Goal: Transaction & Acquisition: Purchase product/service

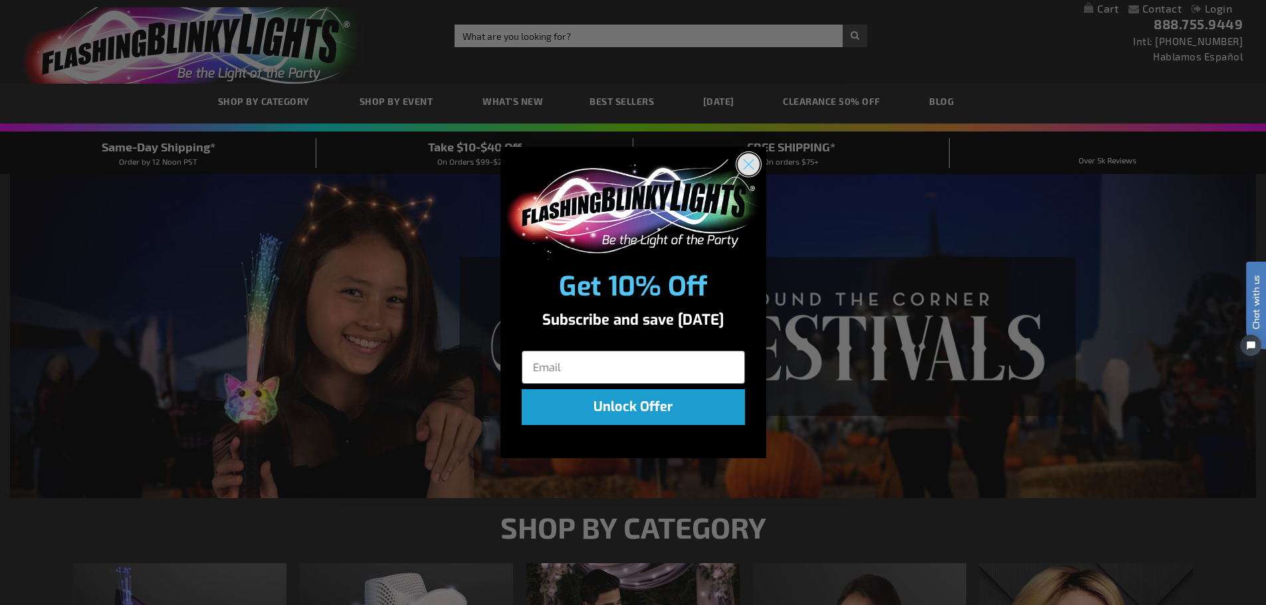
click at [750, 165] on circle "Close dialog" at bounding box center [748, 165] width 22 height 22
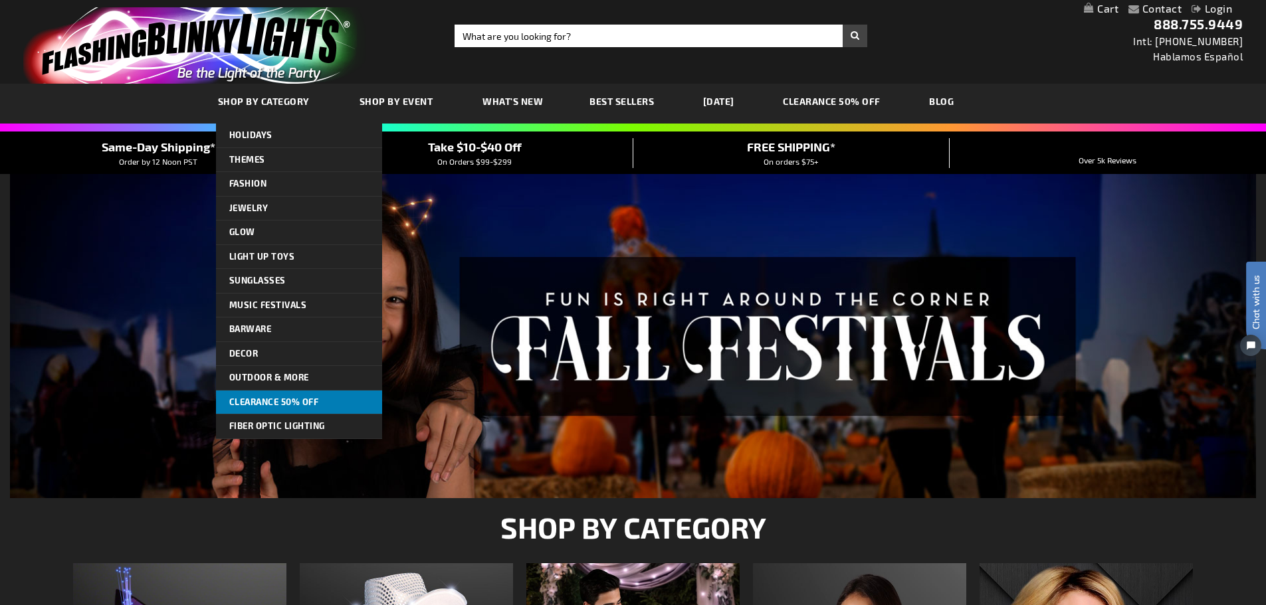
click at [315, 404] on span "CLEARANCE 50% OFF" at bounding box center [274, 402] width 90 height 11
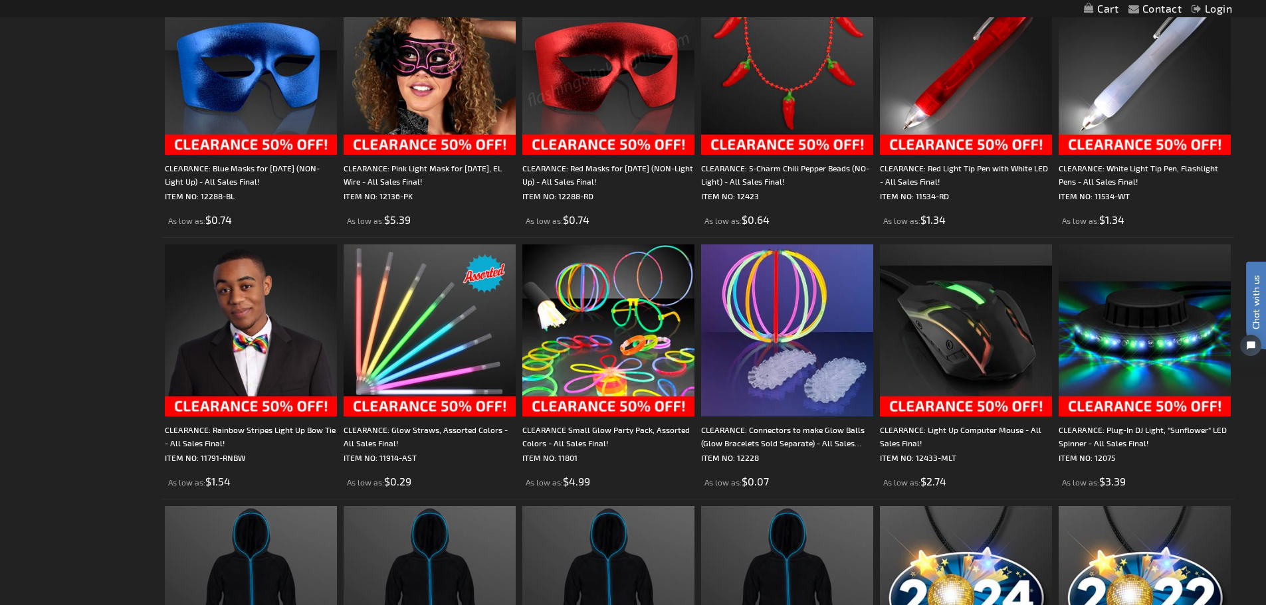
scroll to position [1396, 0]
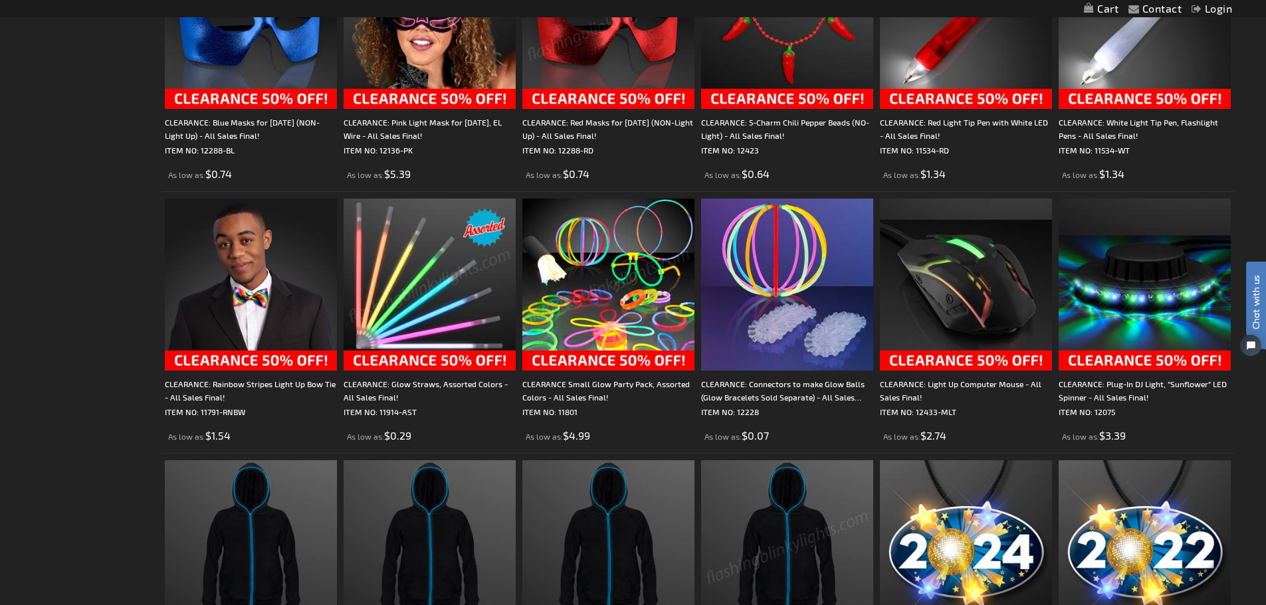
click at [449, 363] on img at bounding box center [430, 285] width 172 height 172
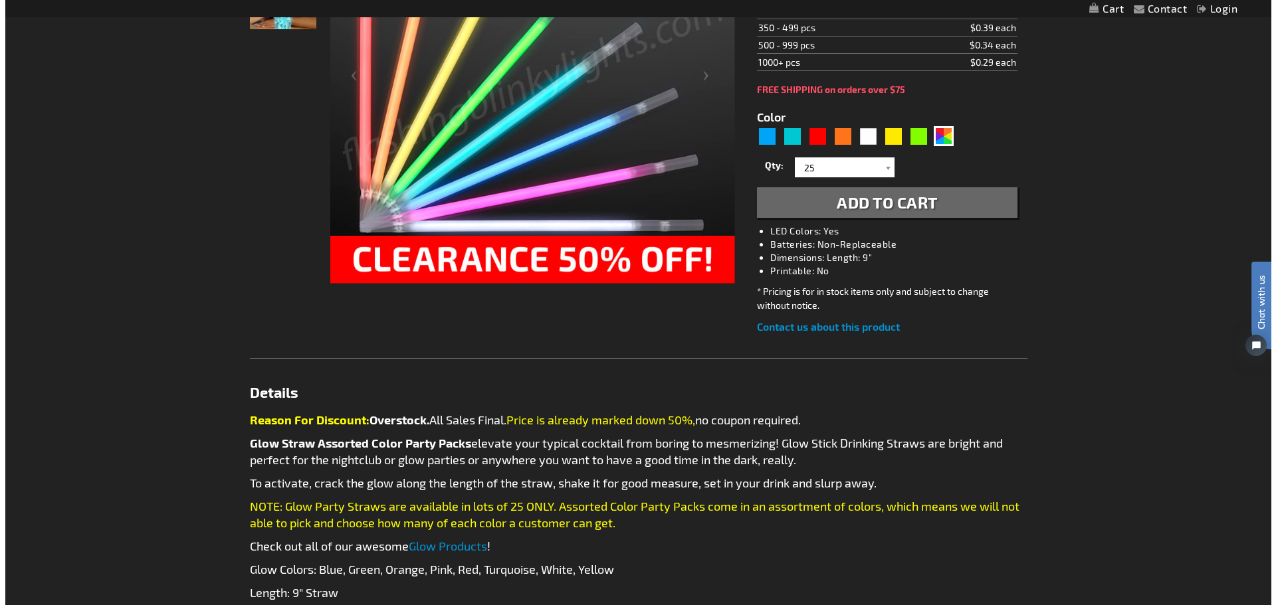
scroll to position [133, 0]
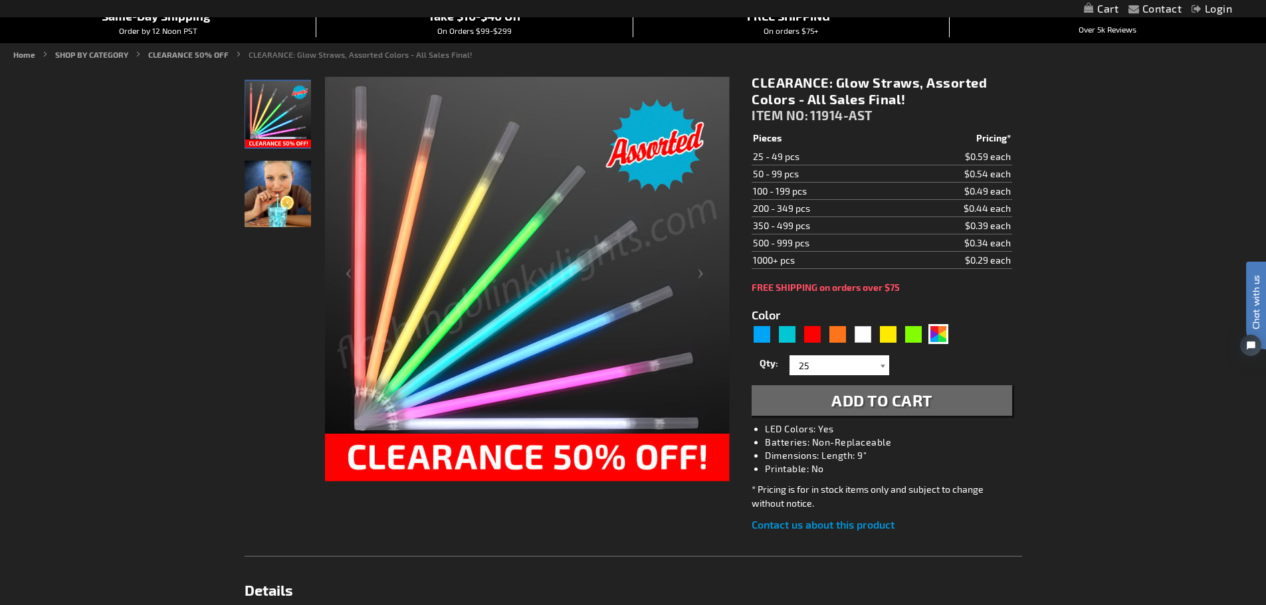
click at [881, 369] on div at bounding box center [882, 366] width 13 height 20
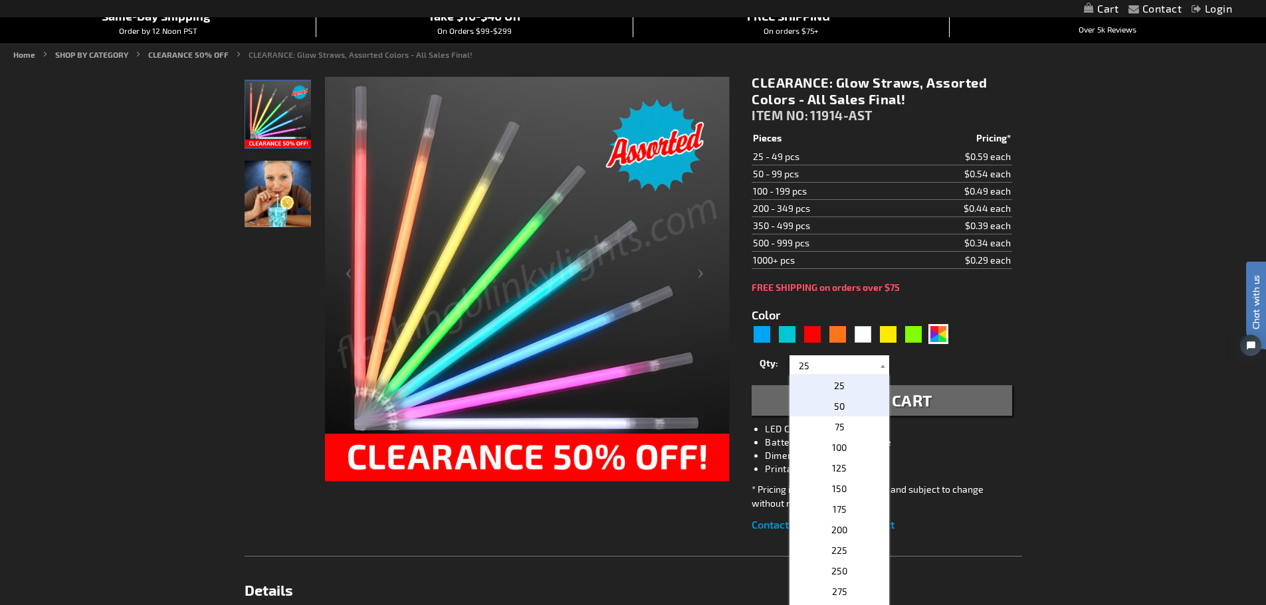
click at [862, 409] on p "50" at bounding box center [839, 406] width 100 height 21
type input "50"
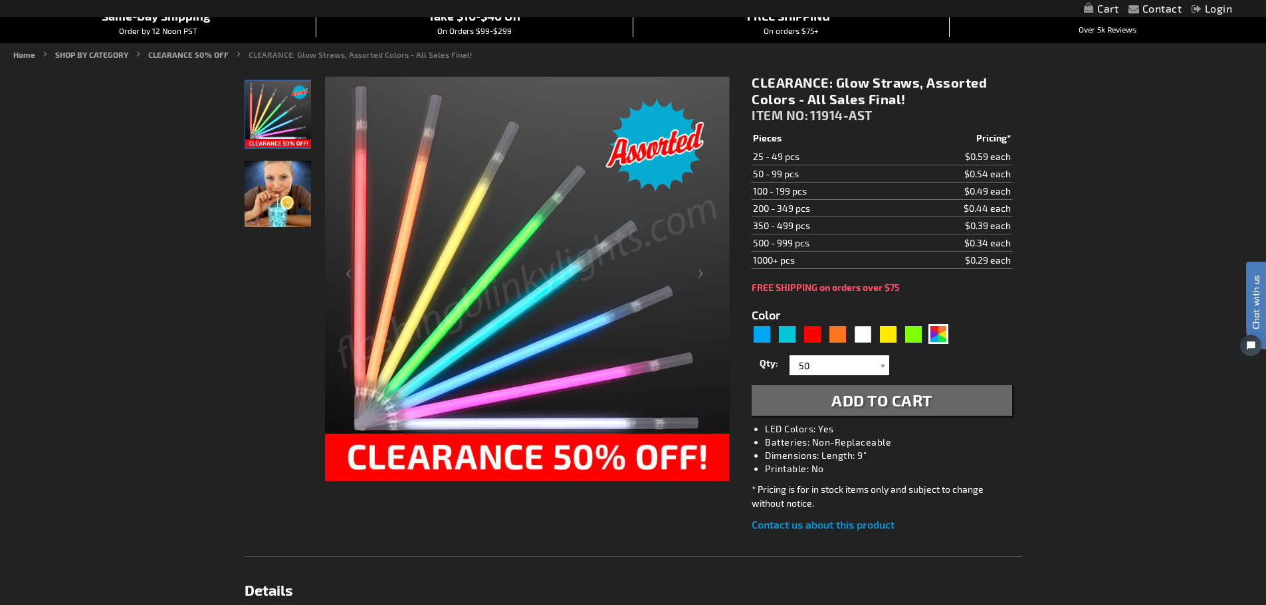
click at [931, 399] on span "Add to Cart" at bounding box center [881, 400] width 101 height 19
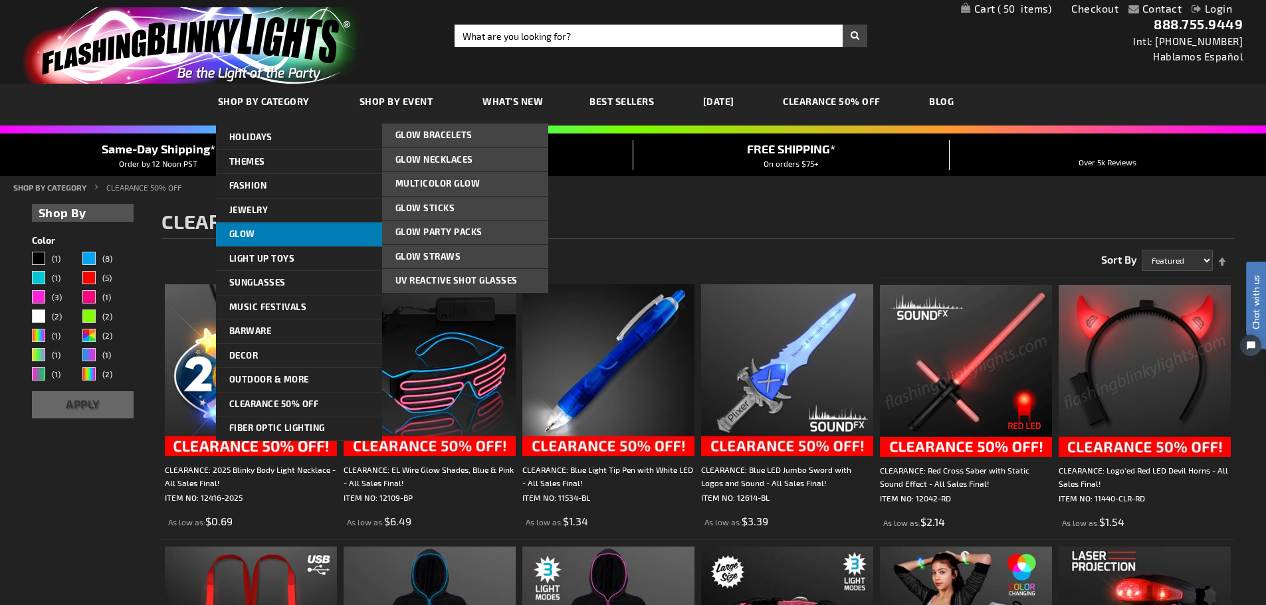
click at [261, 235] on link "Glow" at bounding box center [299, 235] width 166 height 24
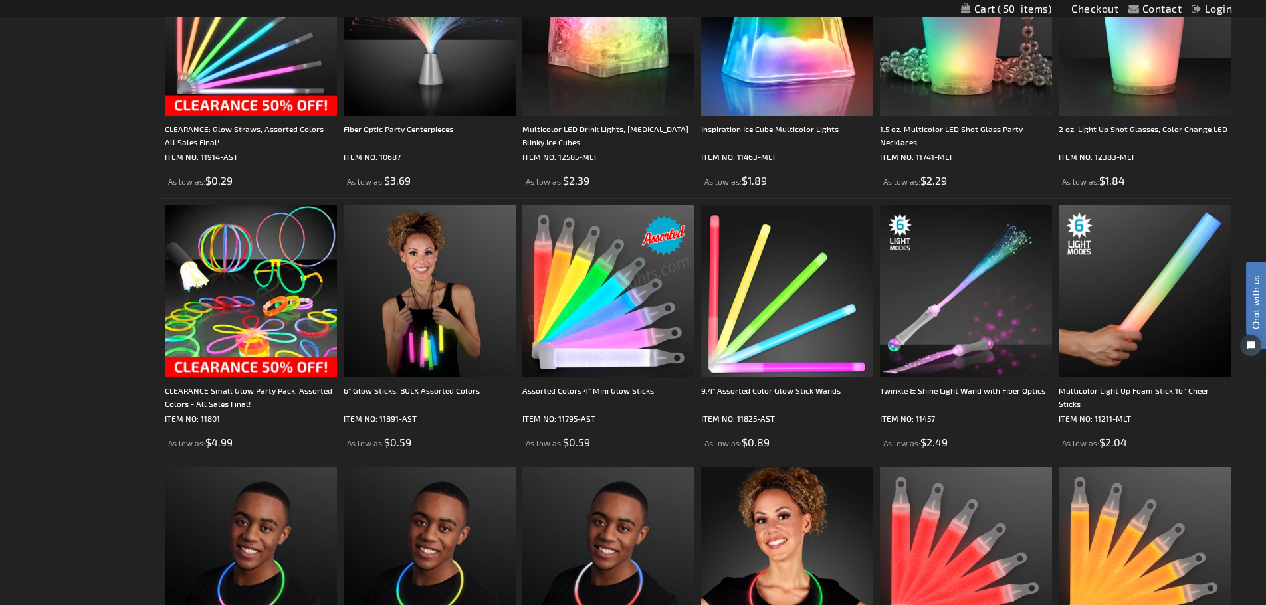
scroll to position [1794, 0]
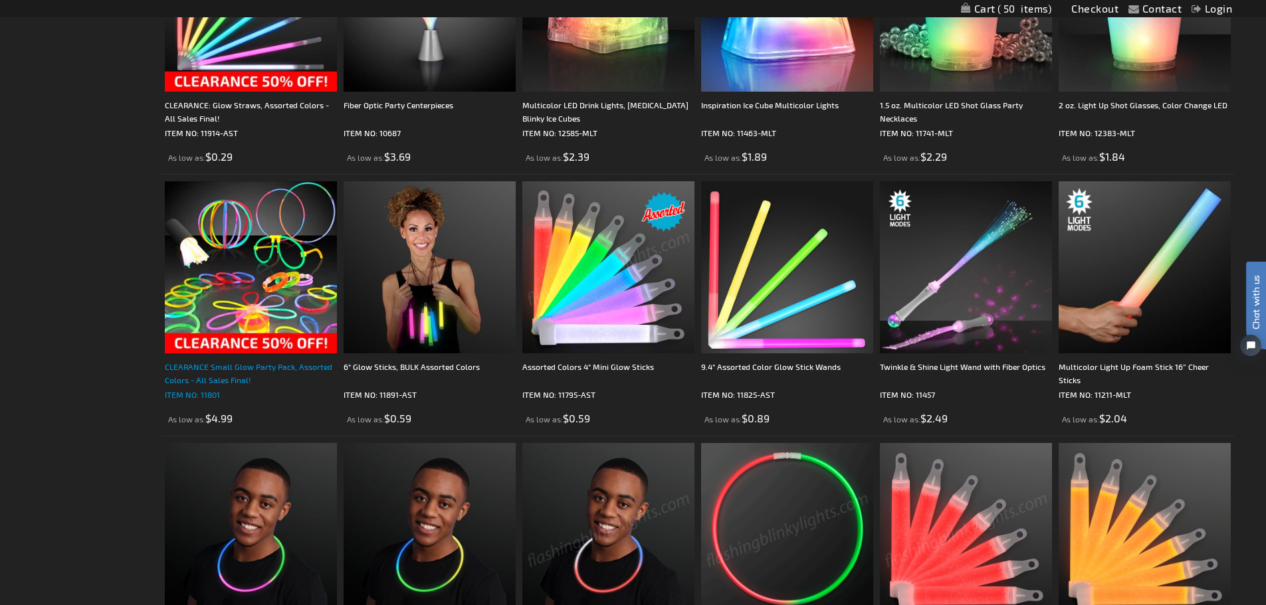
click at [255, 379] on div "CLEARANCE Small Glow Party Pack, Assorted Colors - All Sales Final!" at bounding box center [251, 373] width 172 height 27
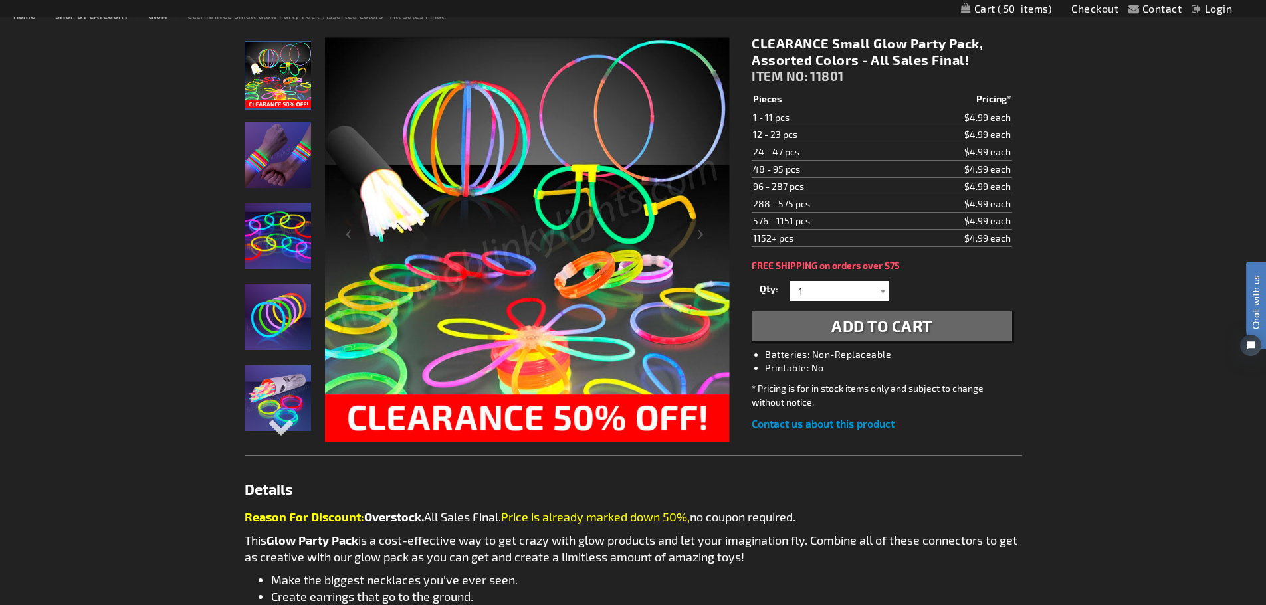
scroll to position [133, 0]
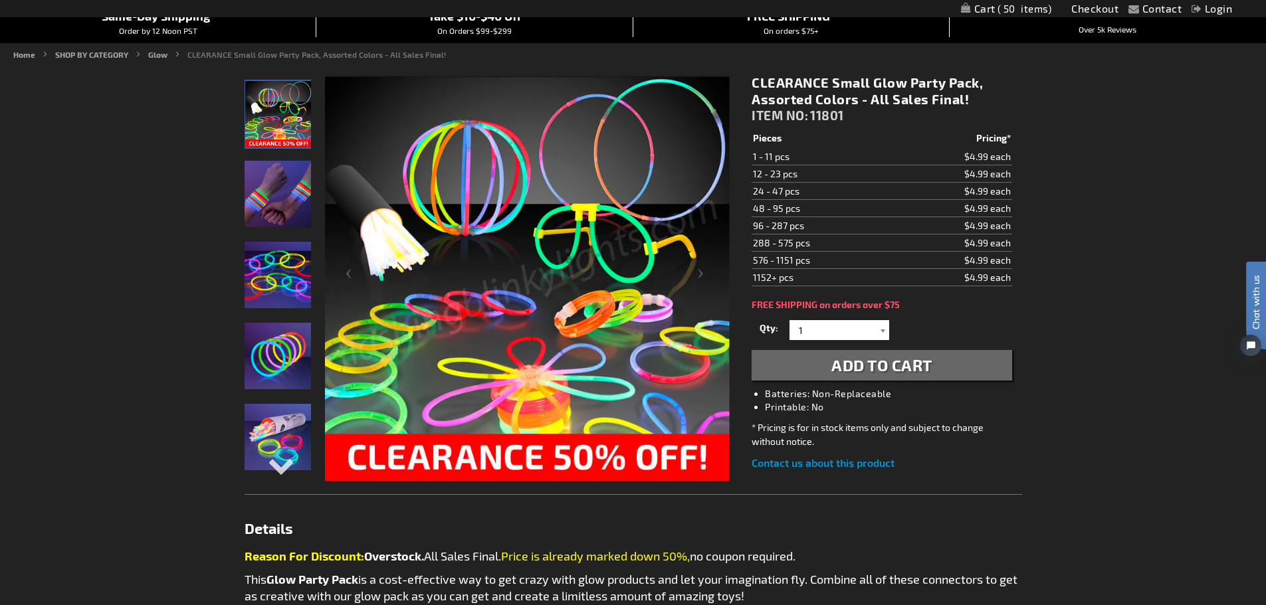
click at [884, 330] on div at bounding box center [882, 330] width 13 height 20
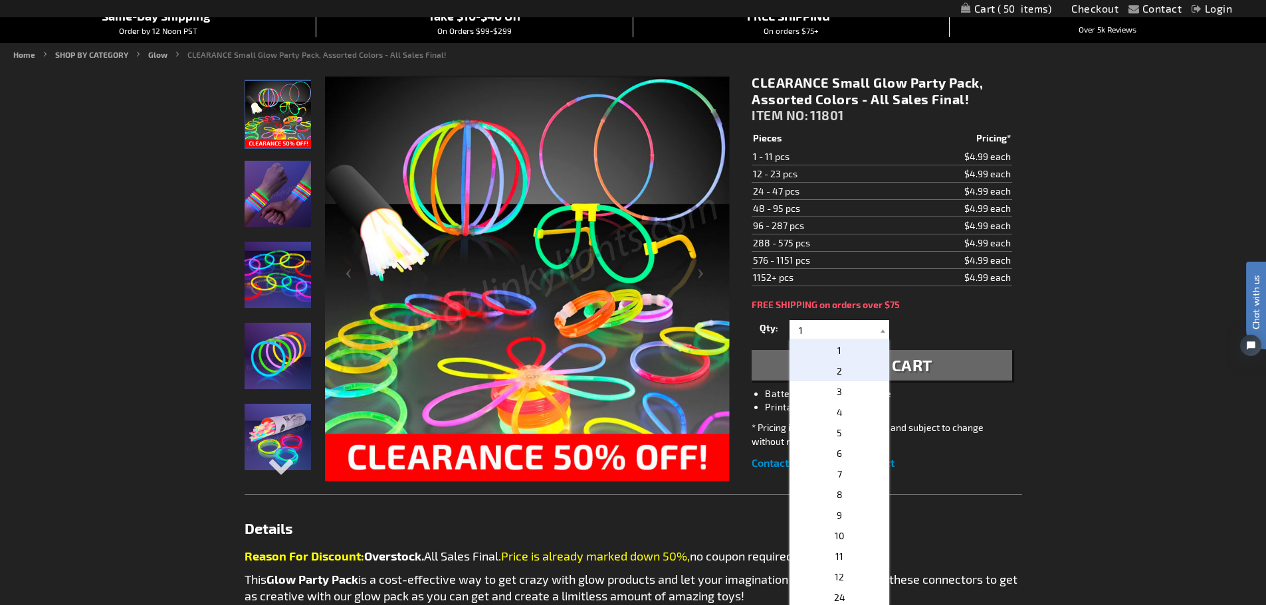
click at [845, 372] on p "2" at bounding box center [839, 371] width 100 height 21
type input "2"
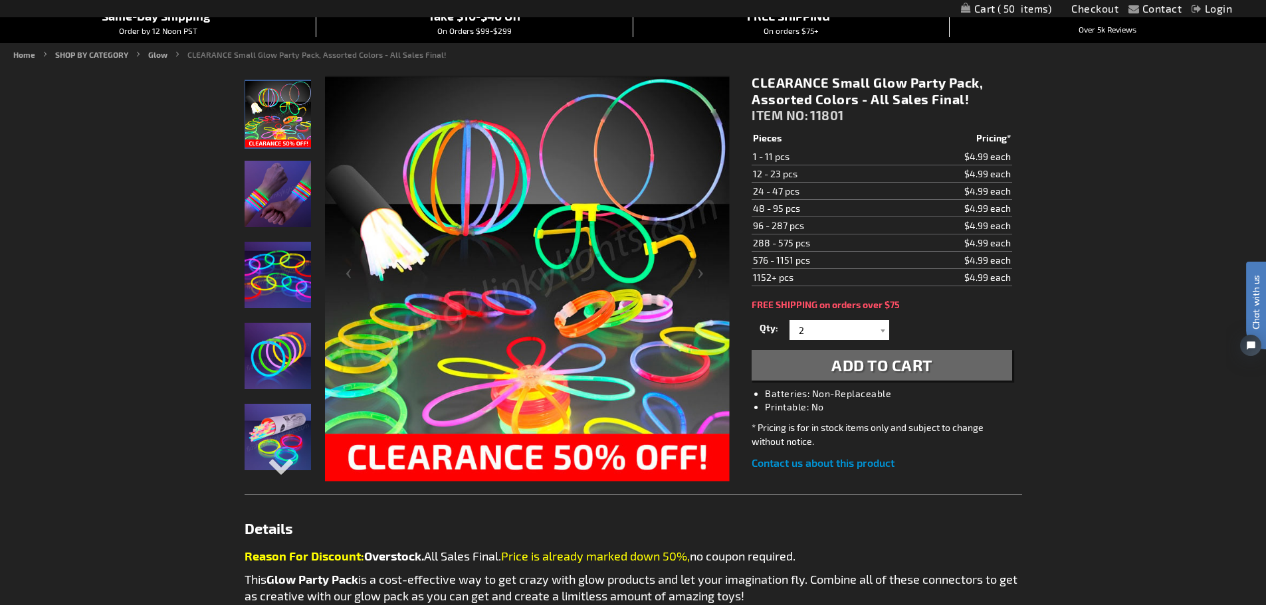
click at [851, 365] on span "Add to Cart" at bounding box center [881, 365] width 101 height 19
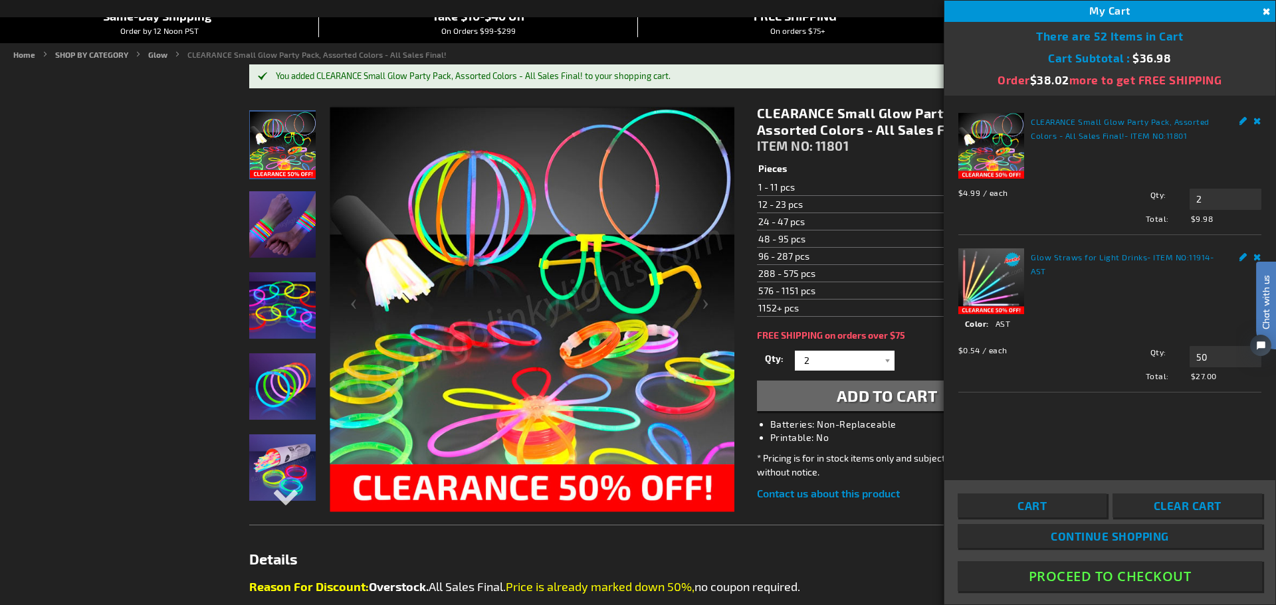
click html "Chat with us"
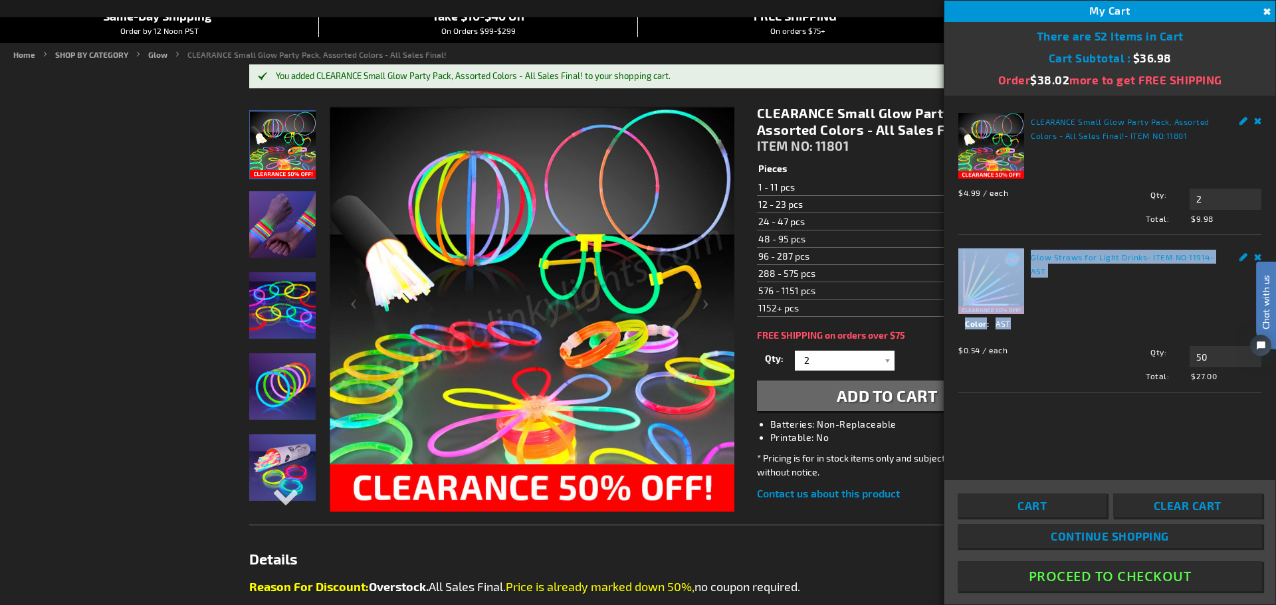
drag, startPoint x: 1170, startPoint y: 318, endPoint x: 1169, endPoint y: 285, distance: 32.6
click at [1169, 285] on div "Glow Straws for Light Drinks - ITEM NO: 11914-AST See Details Options Details C…" at bounding box center [1109, 316] width 303 height 134
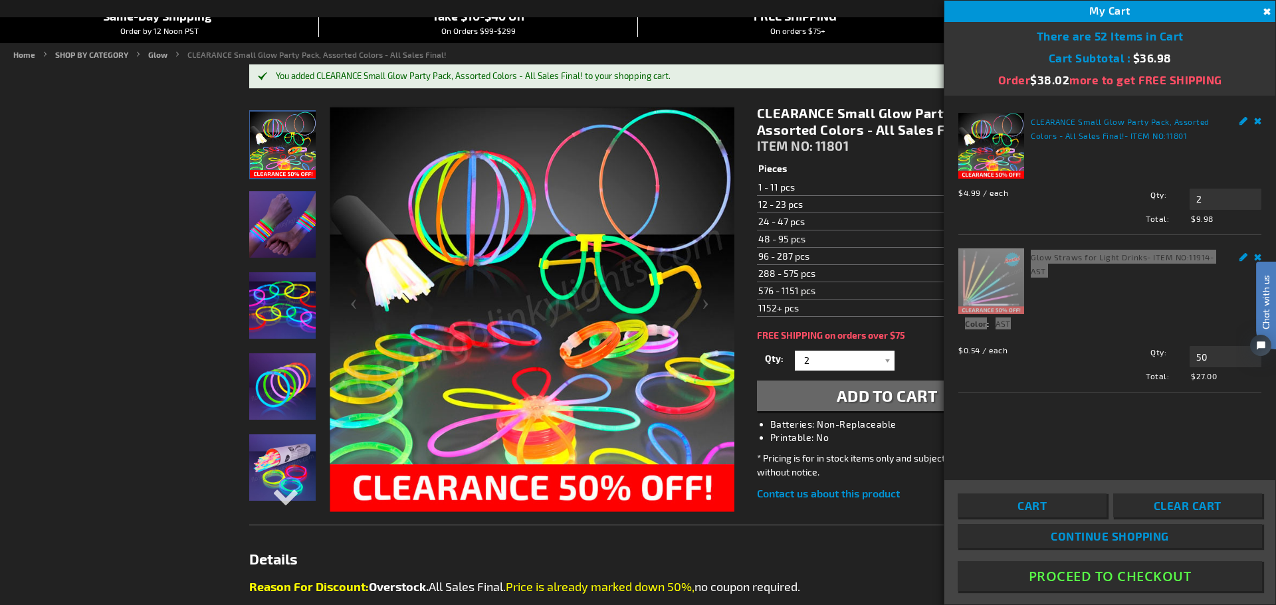
click html "Chat with us"
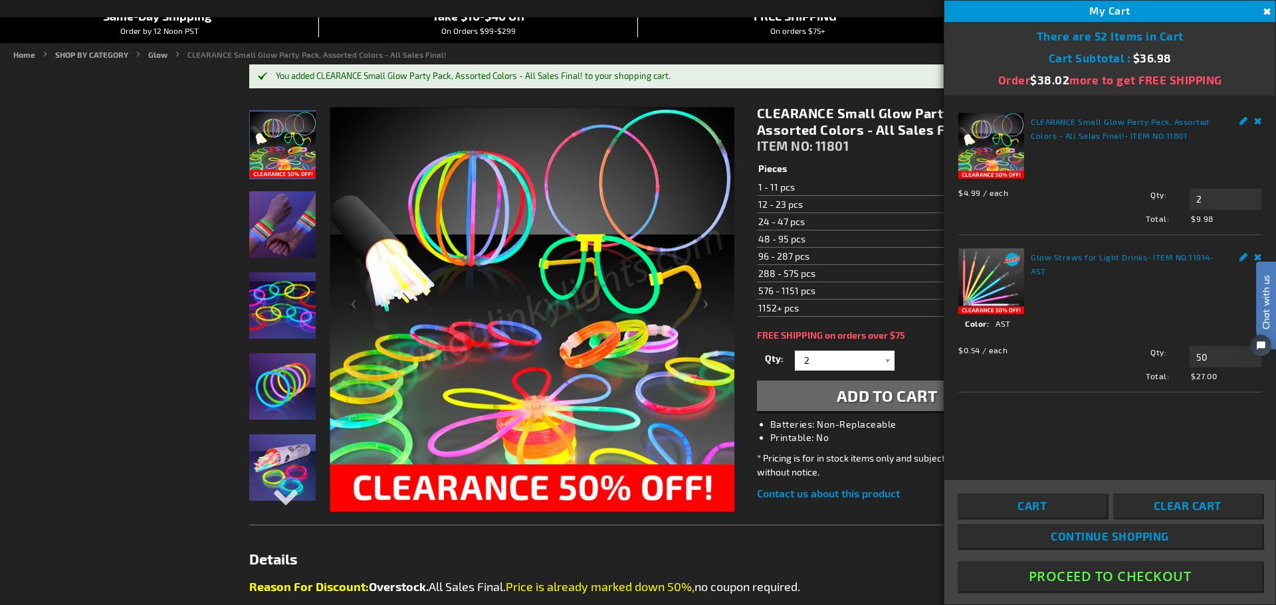
click at [1202, 501] on span "Clear Cart" at bounding box center [1188, 505] width 68 height 13
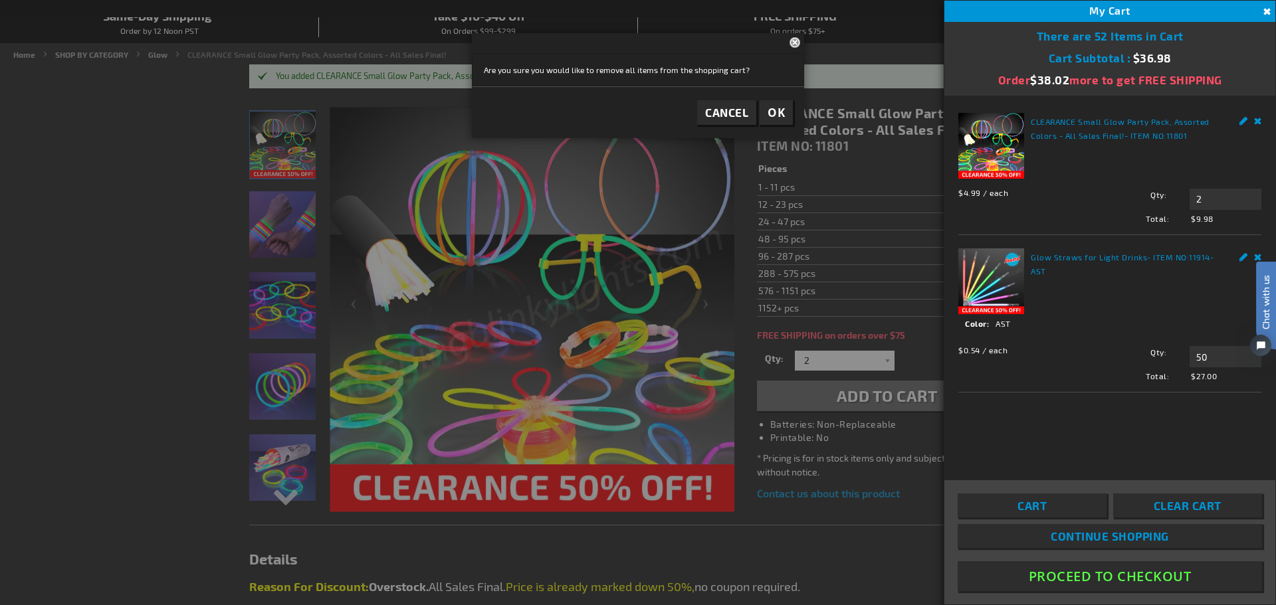
click at [782, 113] on span "OK" at bounding box center [776, 112] width 17 height 15
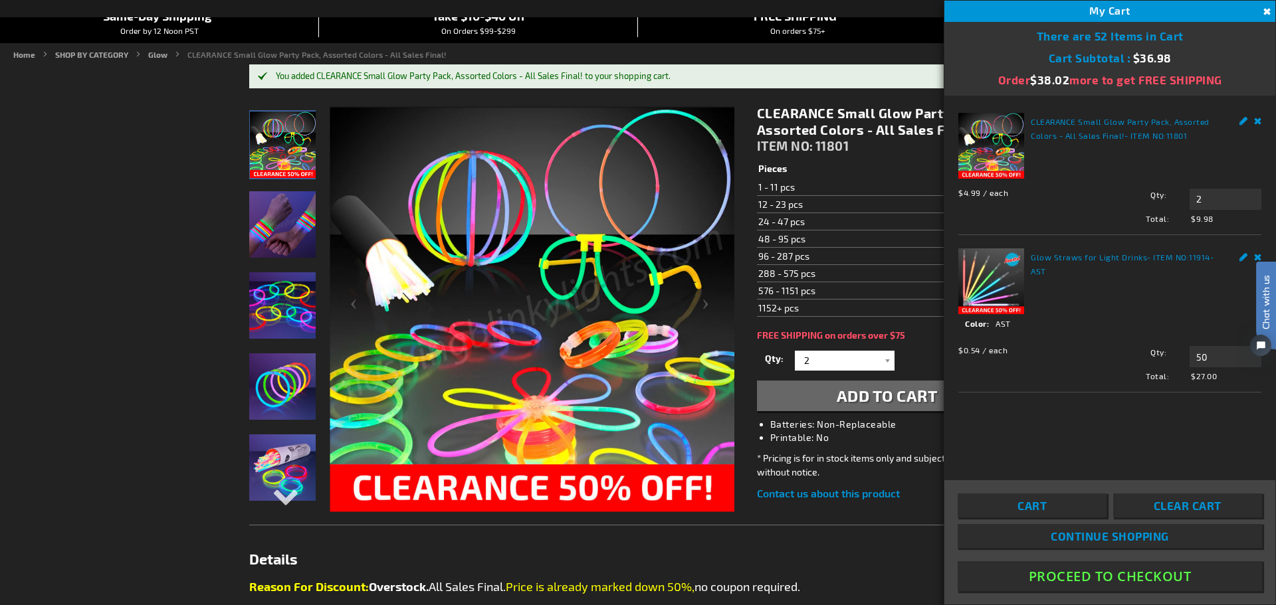
click at [1265, 12] on button "Close" at bounding box center [1265, 12] width 15 height 15
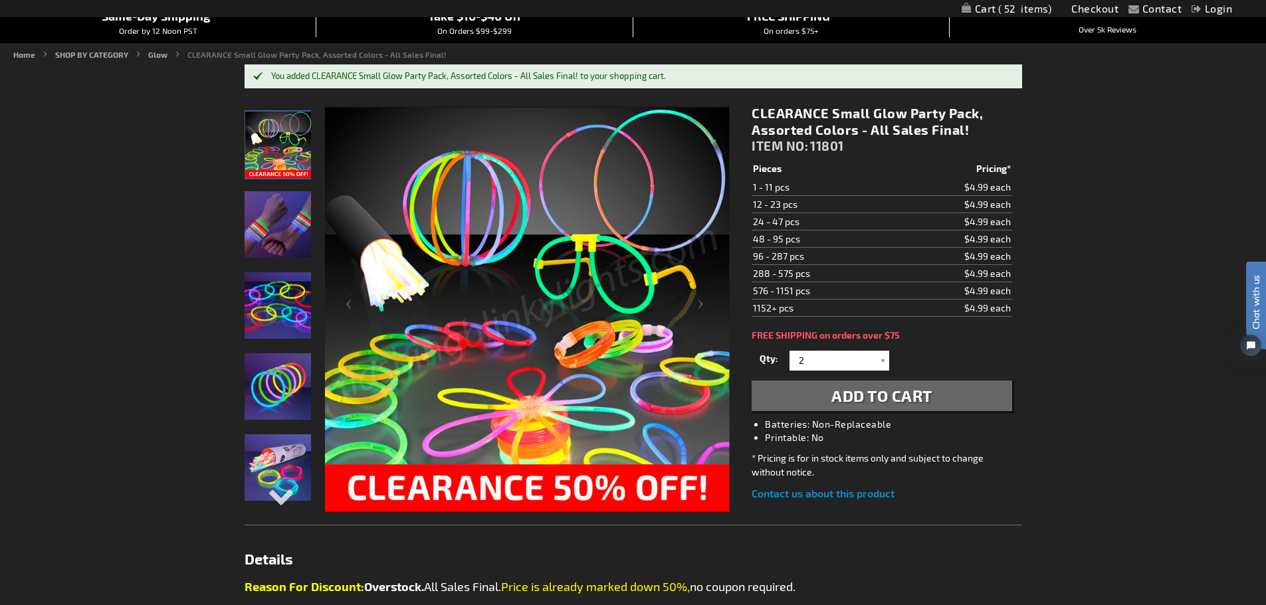
click at [1018, 9] on span "52" at bounding box center [1025, 9] width 54 height 12
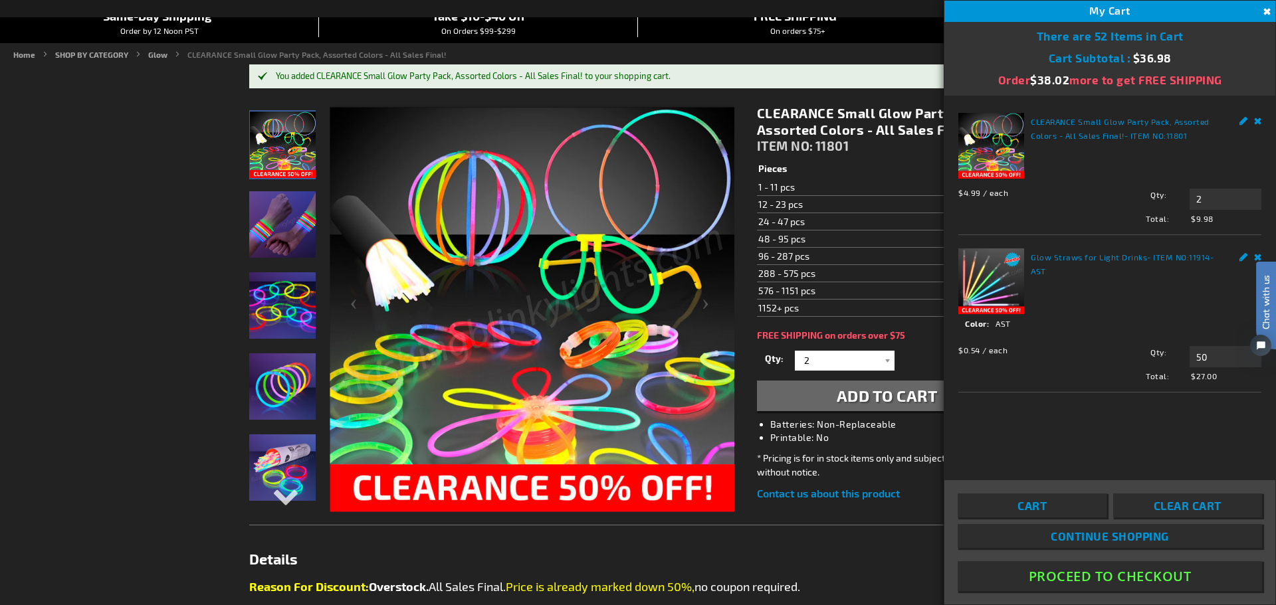
click html "Chat with us"
click at [1199, 501] on span "Clear Cart" at bounding box center [1188, 505] width 68 height 13
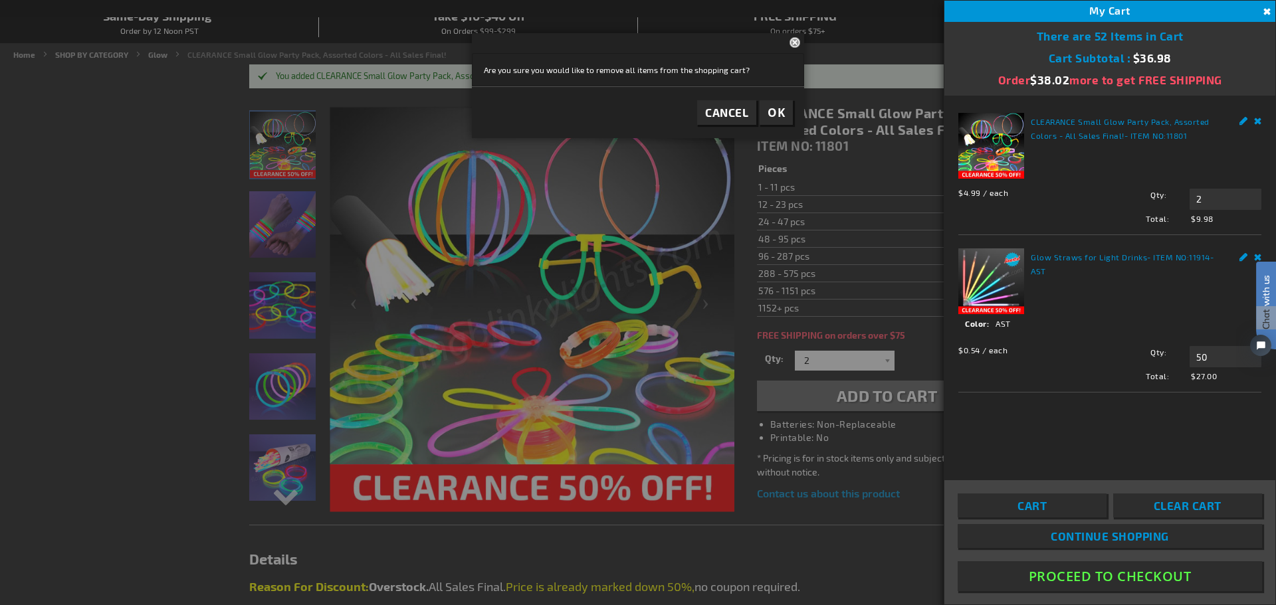
click at [784, 112] on span "OK" at bounding box center [776, 112] width 17 height 15
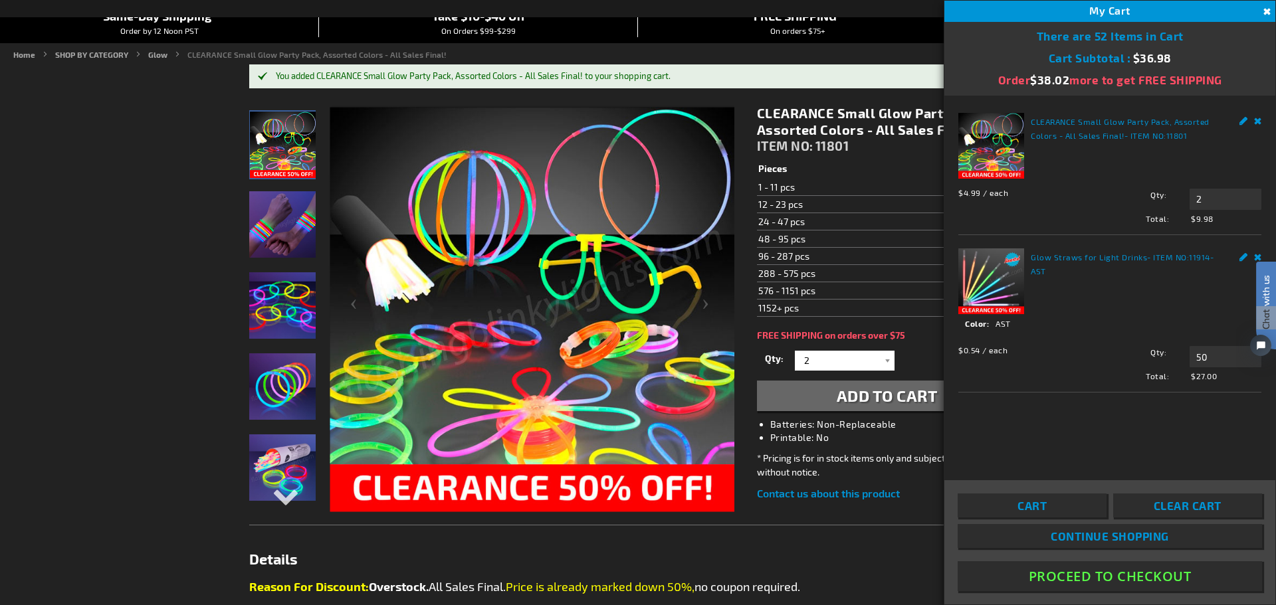
click at [1265, 9] on button "Close" at bounding box center [1265, 12] width 15 height 15
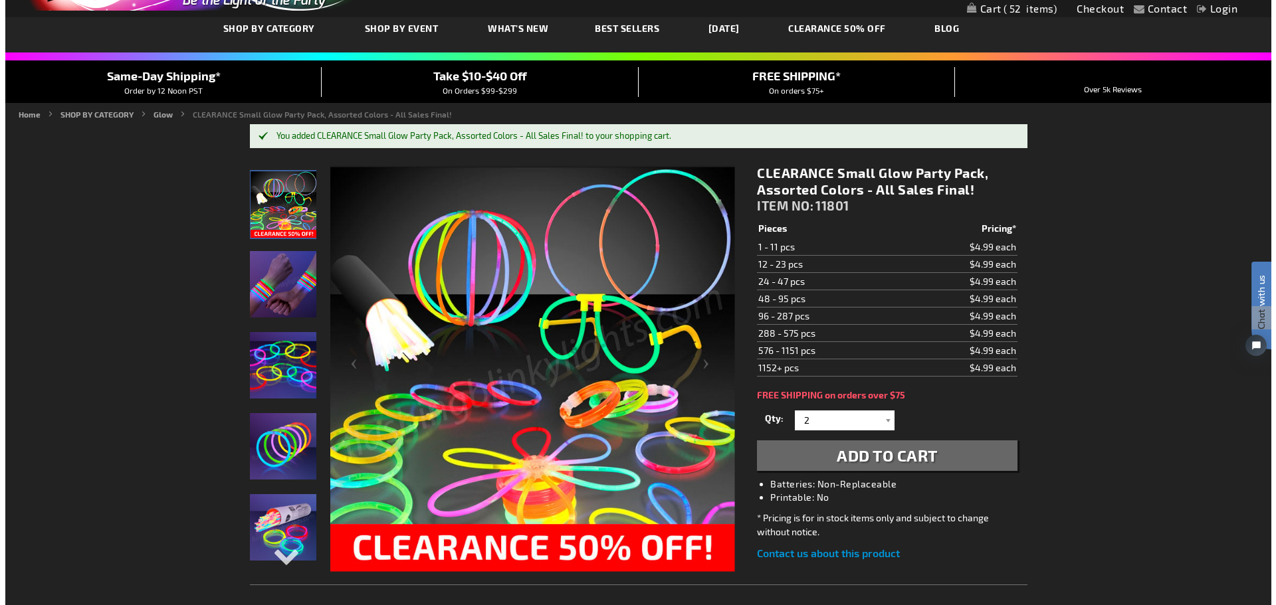
scroll to position [0, 0]
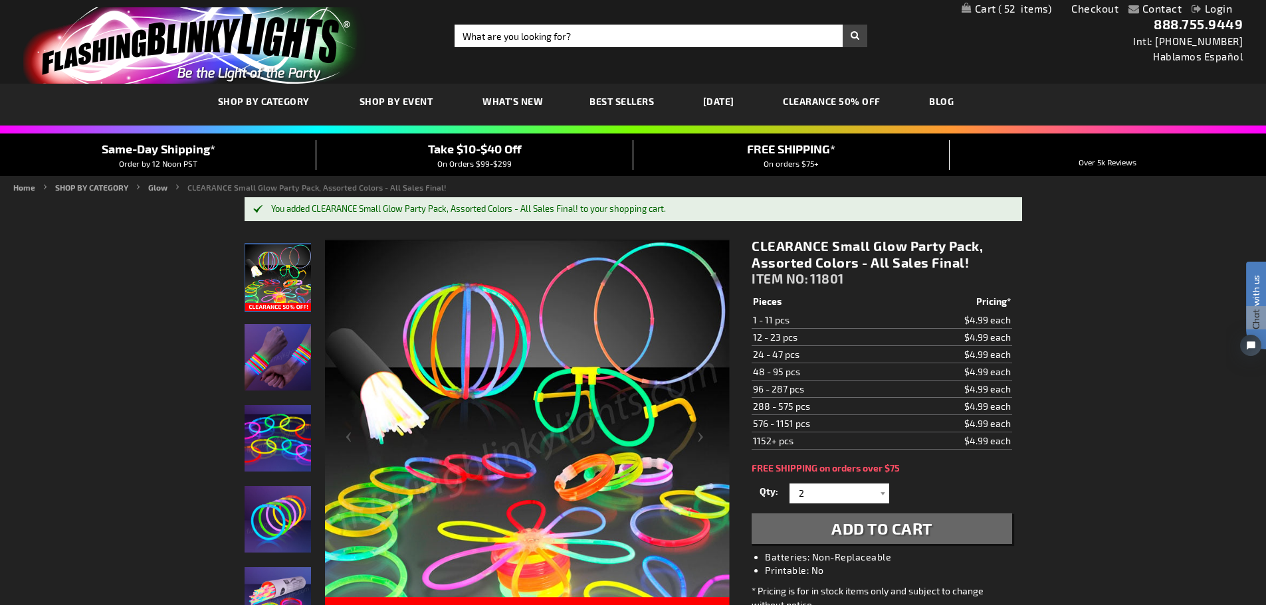
click at [976, 11] on link "My Cart 52 52 items" at bounding box center [1007, 9] width 90 height 13
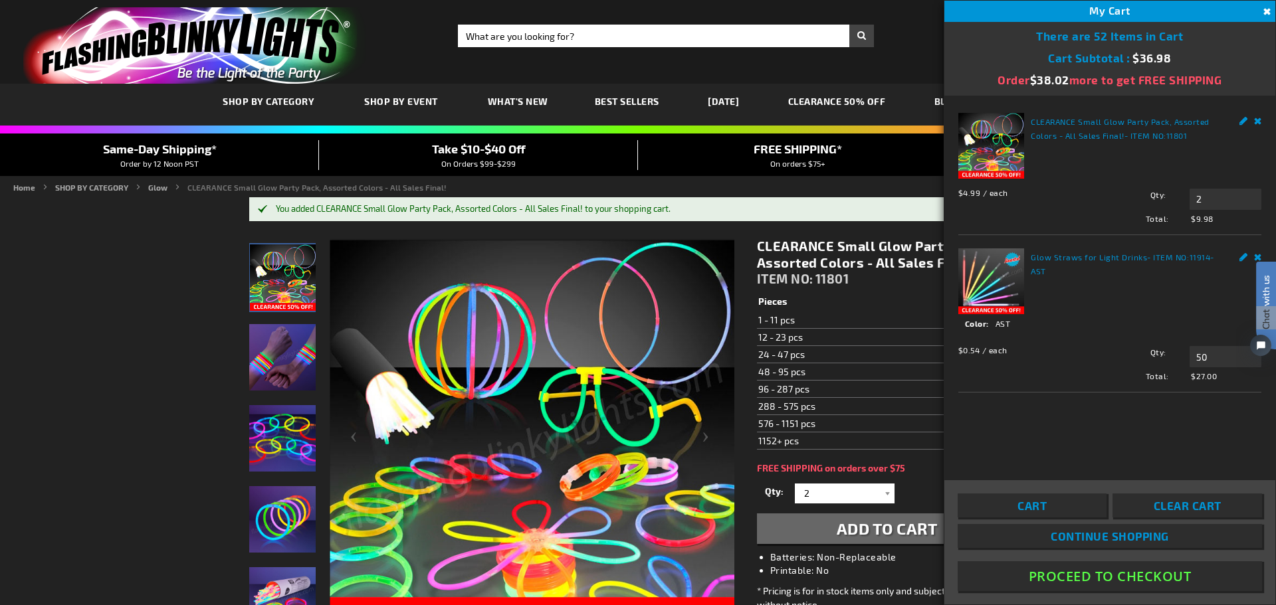
click at [1068, 513] on link "Cart" at bounding box center [1032, 506] width 149 height 24
click at [1027, 504] on span "Cart" at bounding box center [1031, 505] width 29 height 13
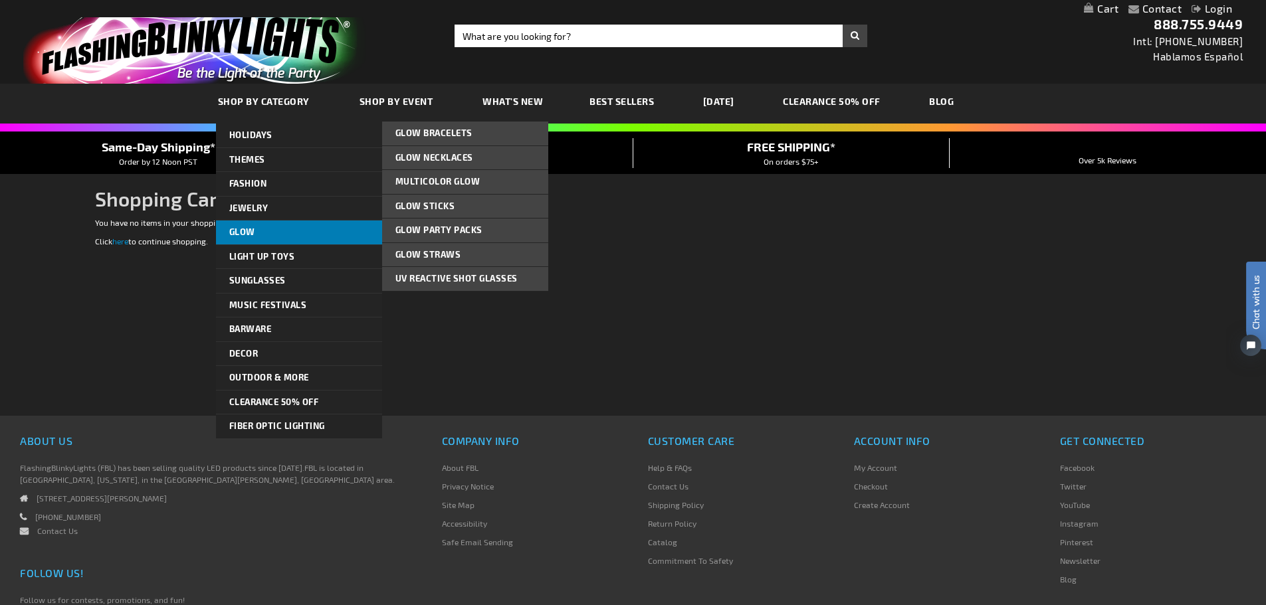
click at [314, 232] on link "Glow" at bounding box center [299, 233] width 166 height 24
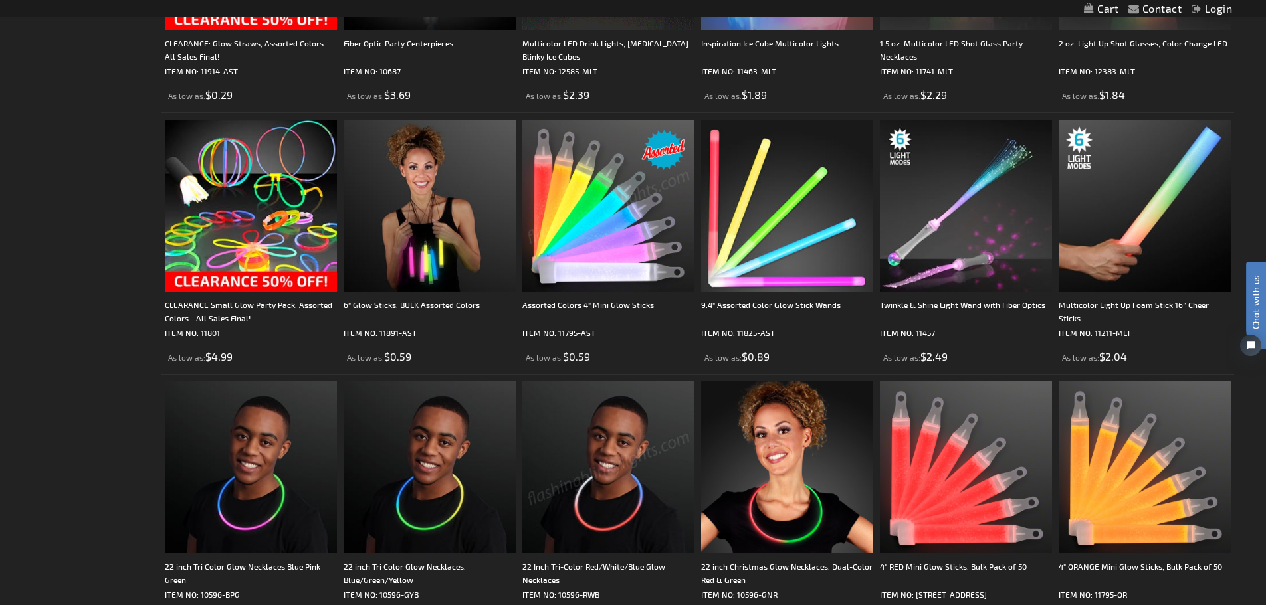
scroll to position [1861, 0]
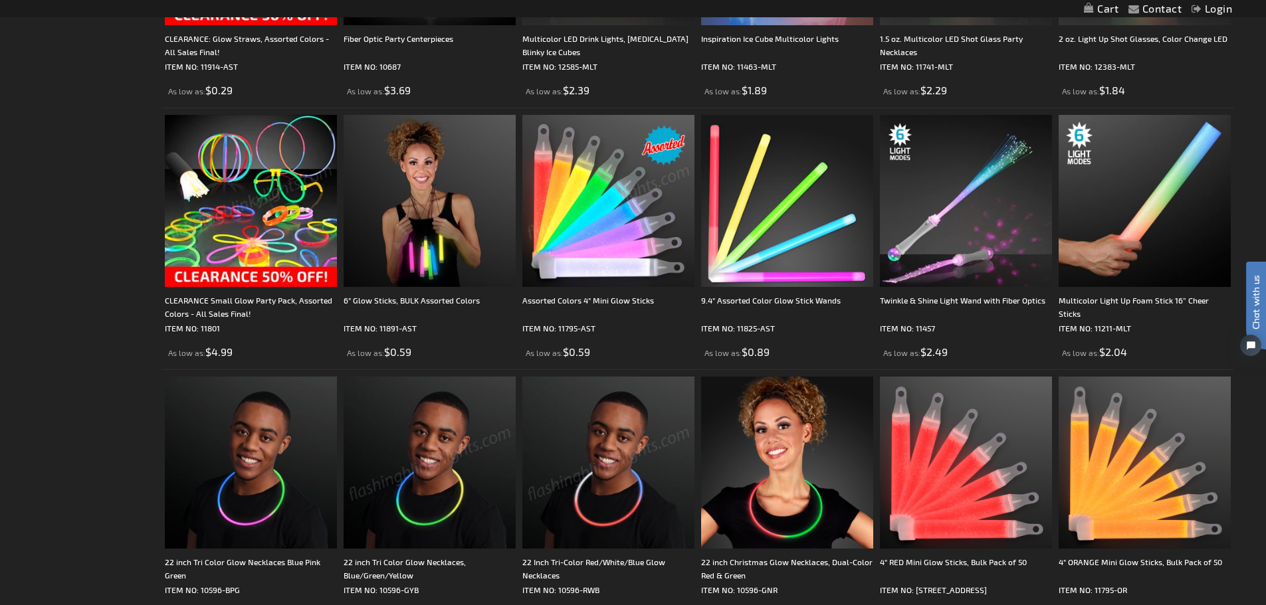
click at [215, 277] on img at bounding box center [251, 201] width 172 height 172
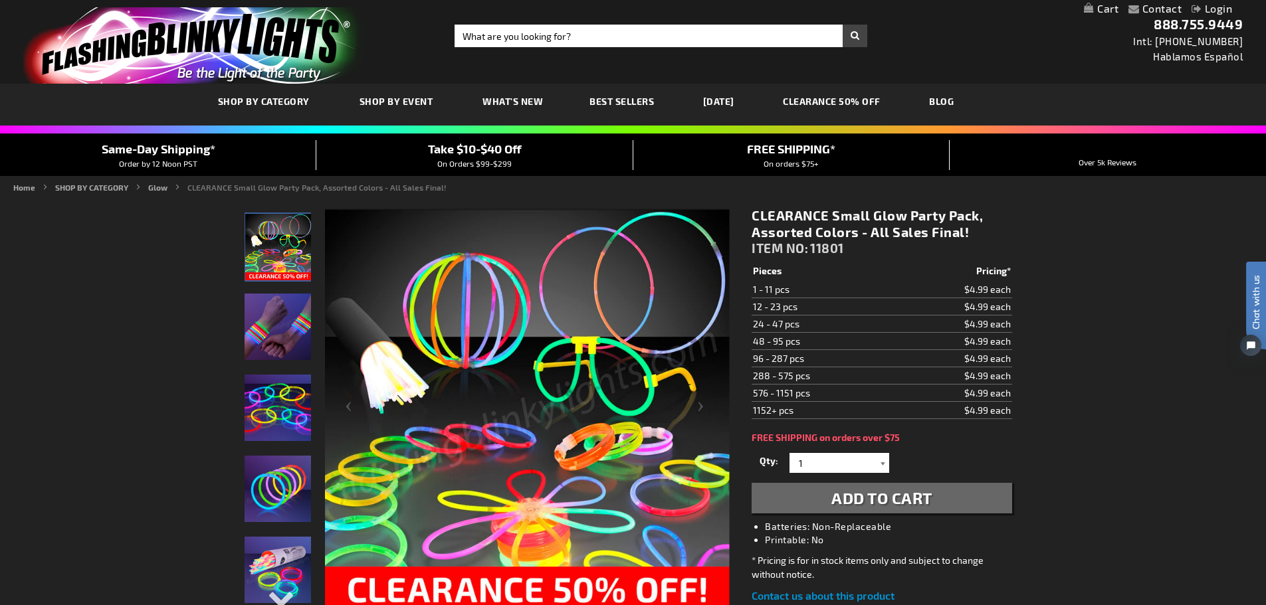
click at [886, 469] on div at bounding box center [882, 463] width 13 height 20
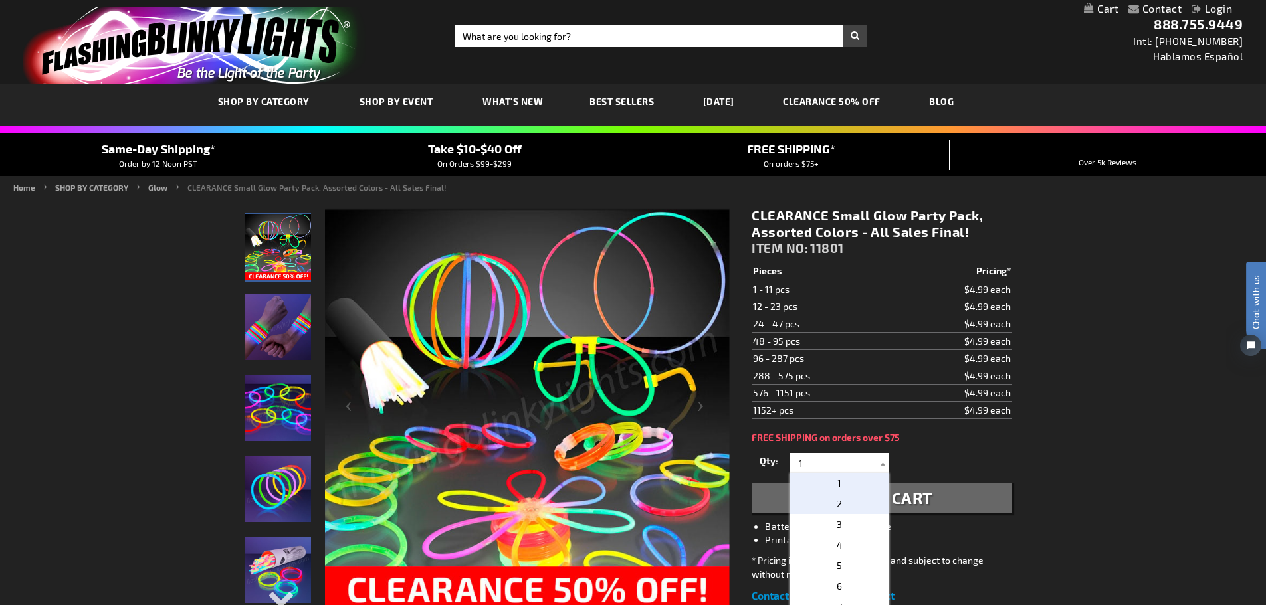
click at [855, 504] on p "2" at bounding box center [839, 504] width 100 height 21
type input "2"
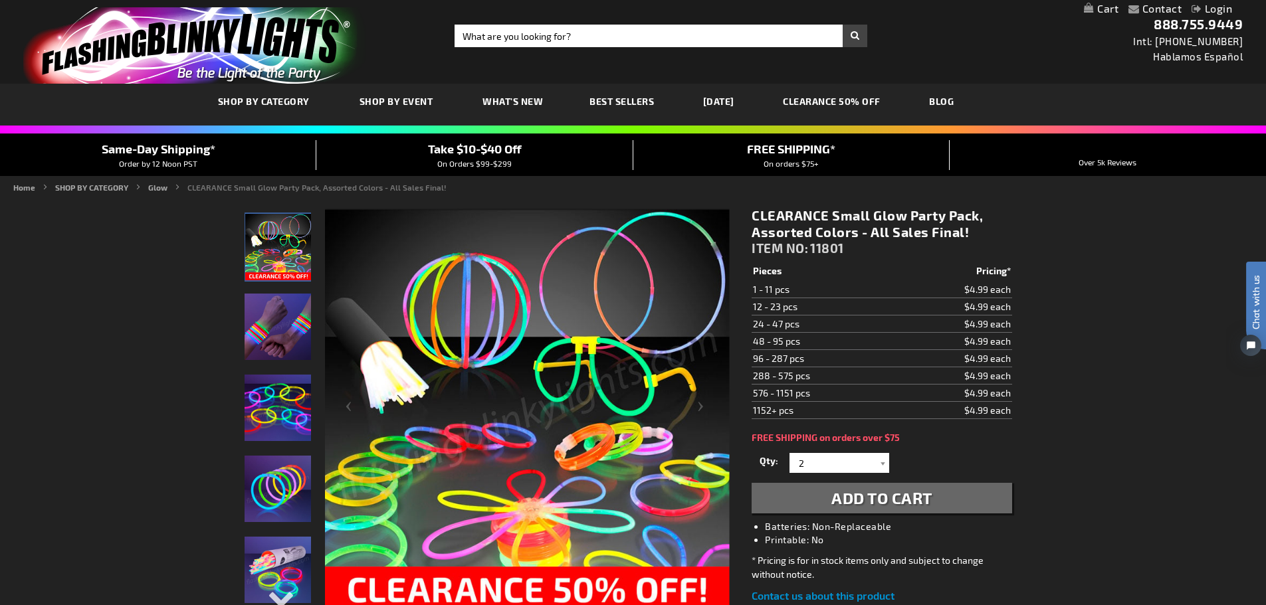
click at [902, 501] on span "Add to Cart" at bounding box center [881, 497] width 101 height 19
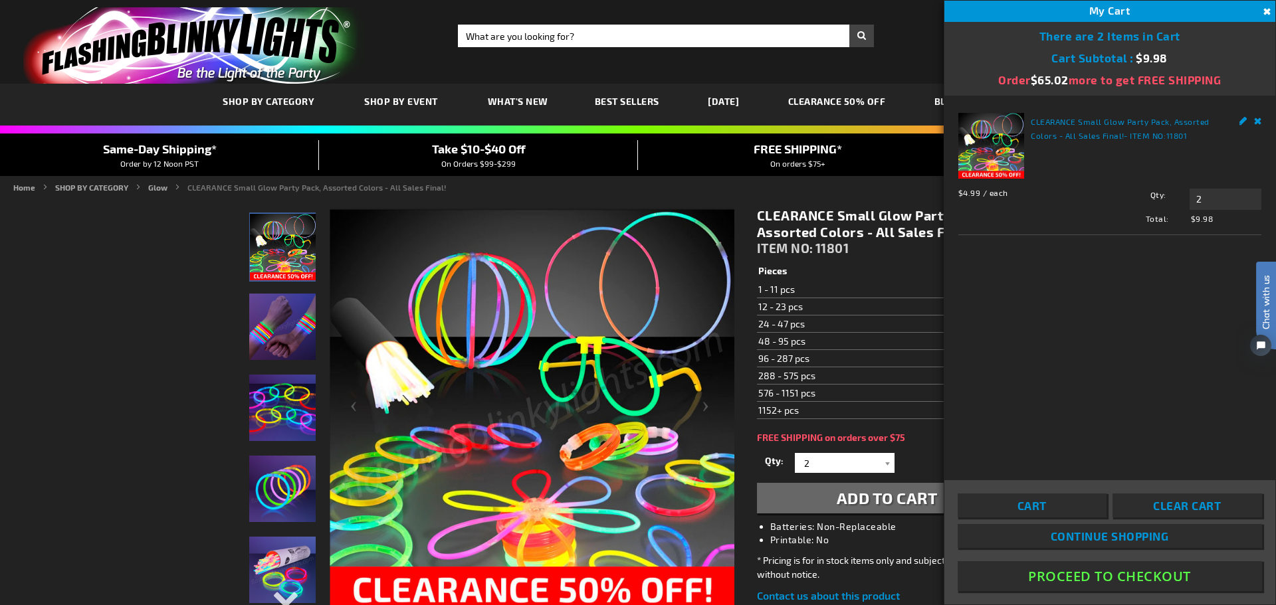
click at [1181, 531] on link "Continue Shopping" at bounding box center [1110, 536] width 304 height 24
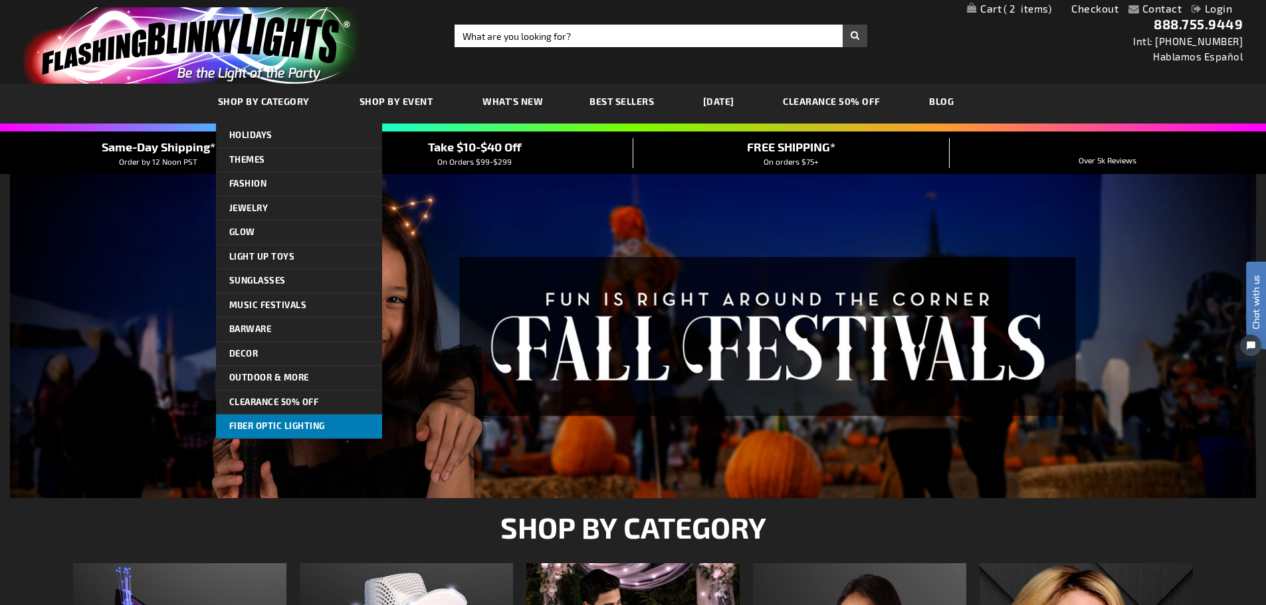
click at [299, 423] on span "Fiber Optic Lighting" at bounding box center [277, 426] width 96 height 11
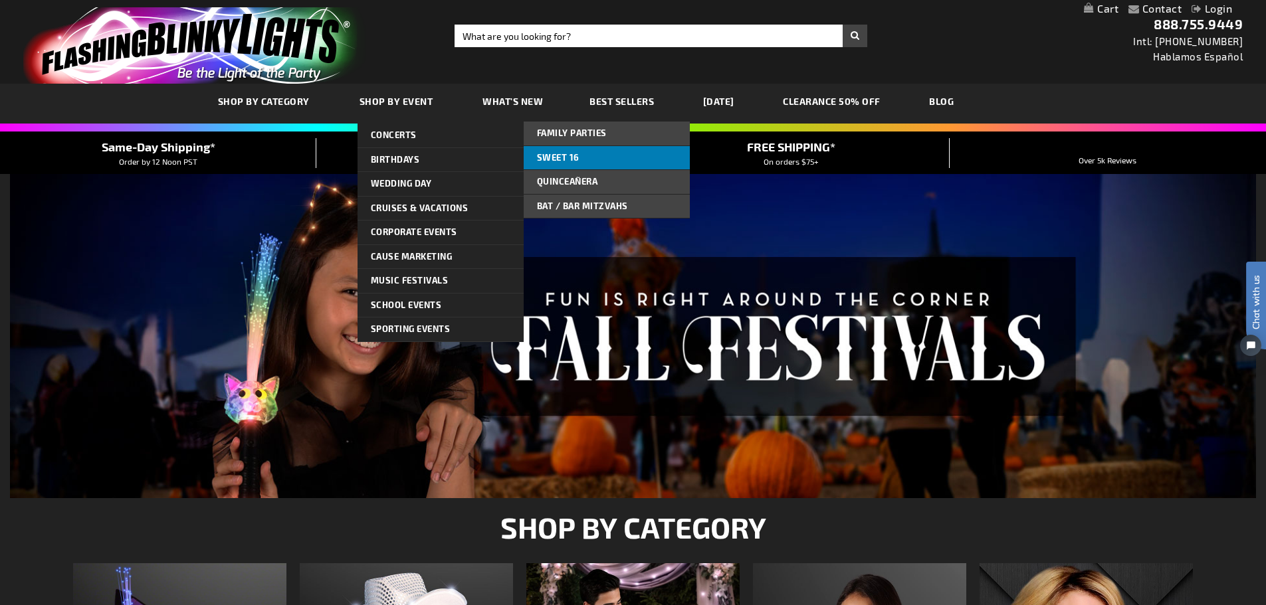
click at [590, 154] on link "Sweet 16" at bounding box center [607, 158] width 166 height 24
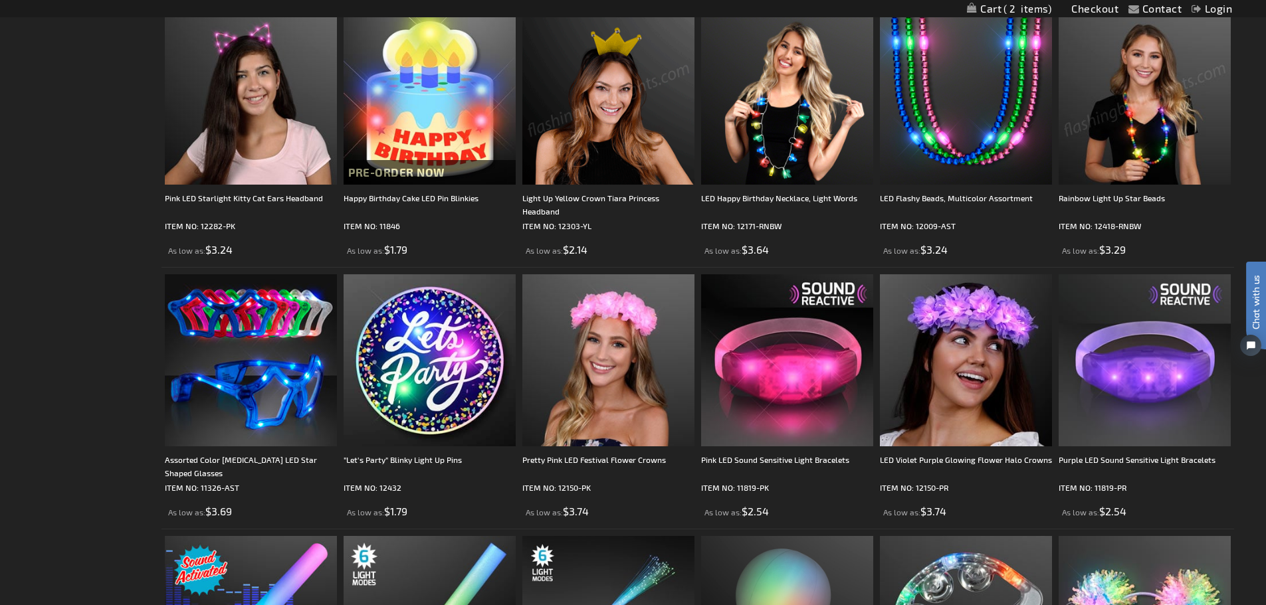
scroll to position [1063, 0]
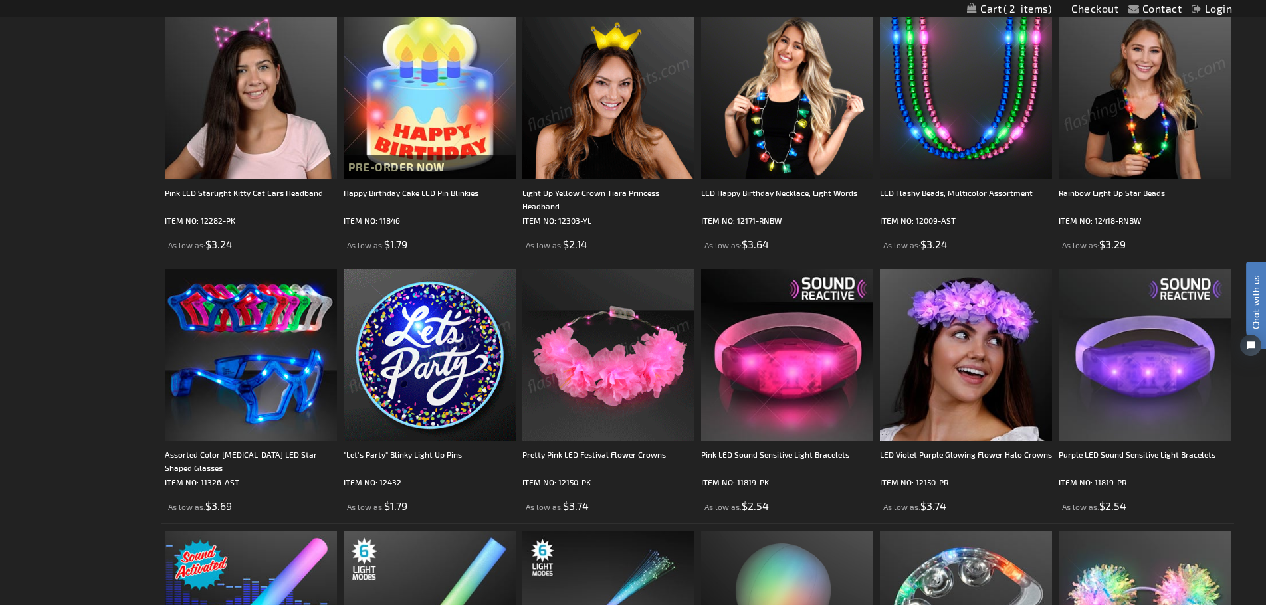
click at [447, 346] on img at bounding box center [430, 355] width 172 height 172
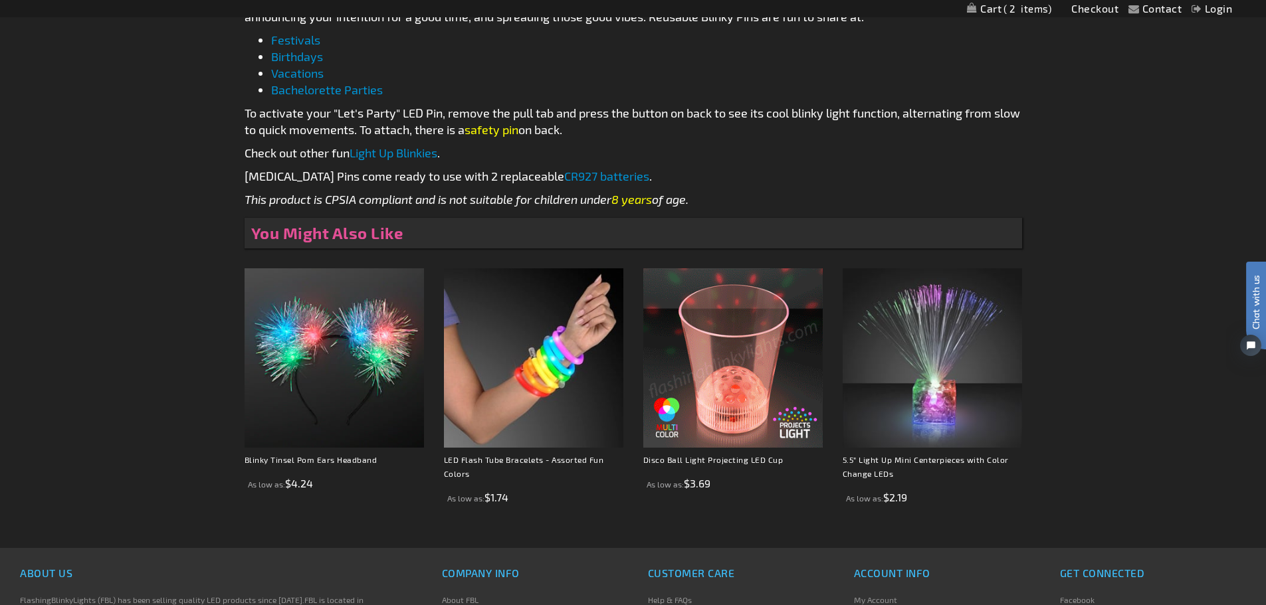
scroll to position [731, 0]
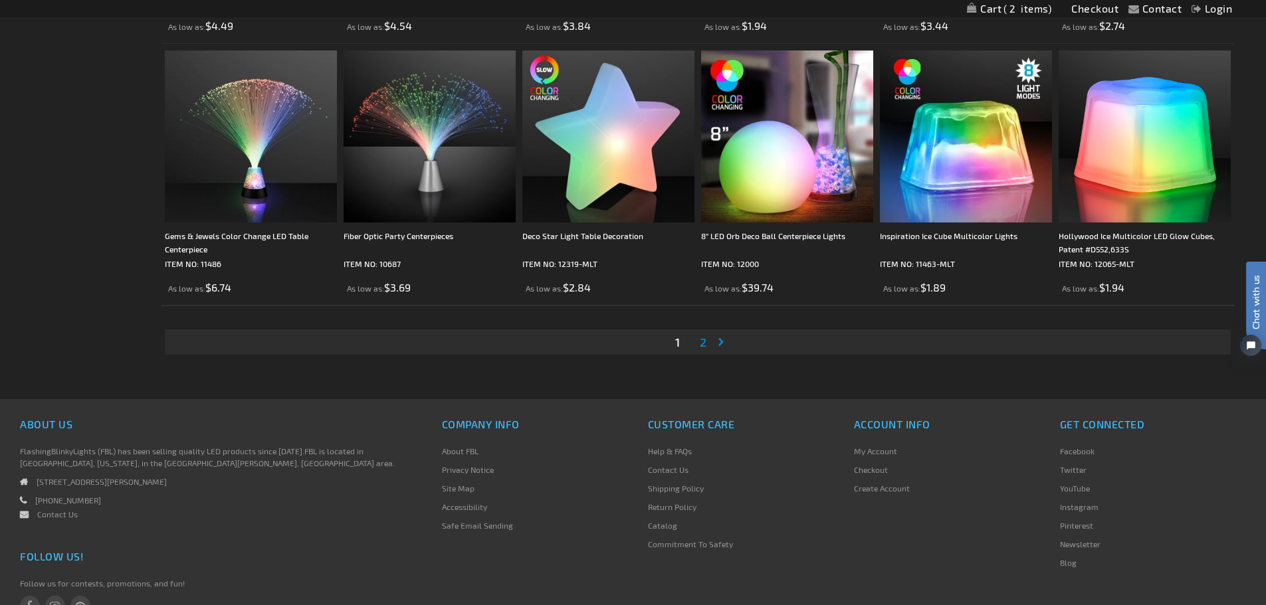
scroll to position [2592, 0]
click at [707, 344] on link "Page 2" at bounding box center [703, 342] width 12 height 20
